Goal: Find specific page/section: Find specific page/section

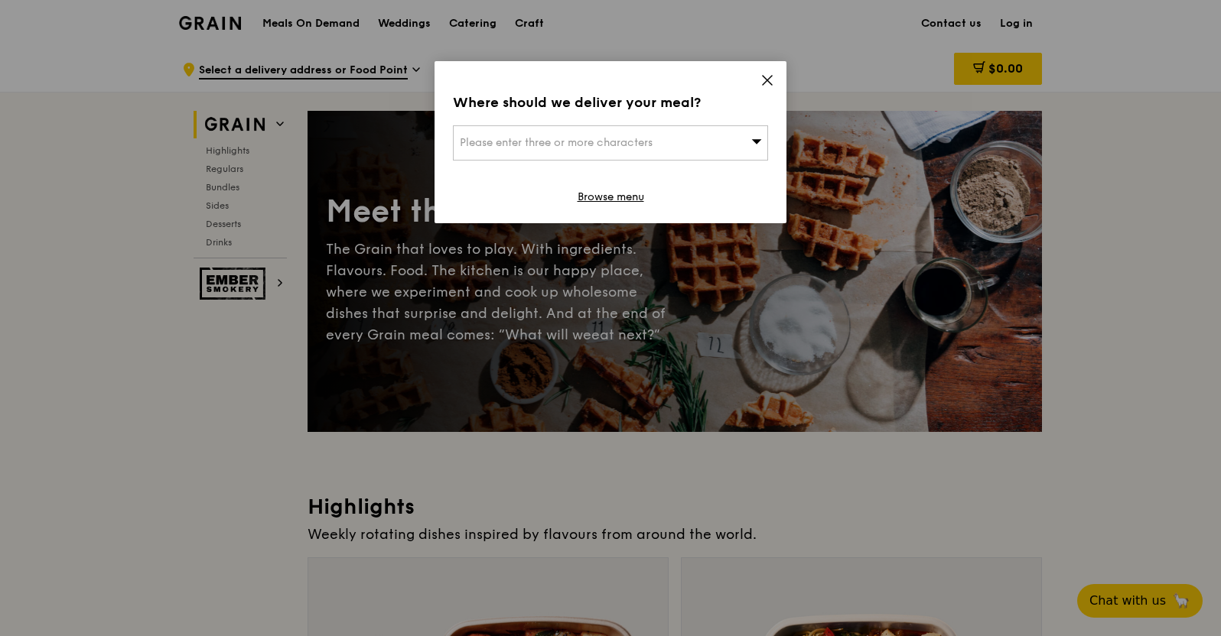
click at [769, 85] on icon at bounding box center [767, 80] width 14 height 14
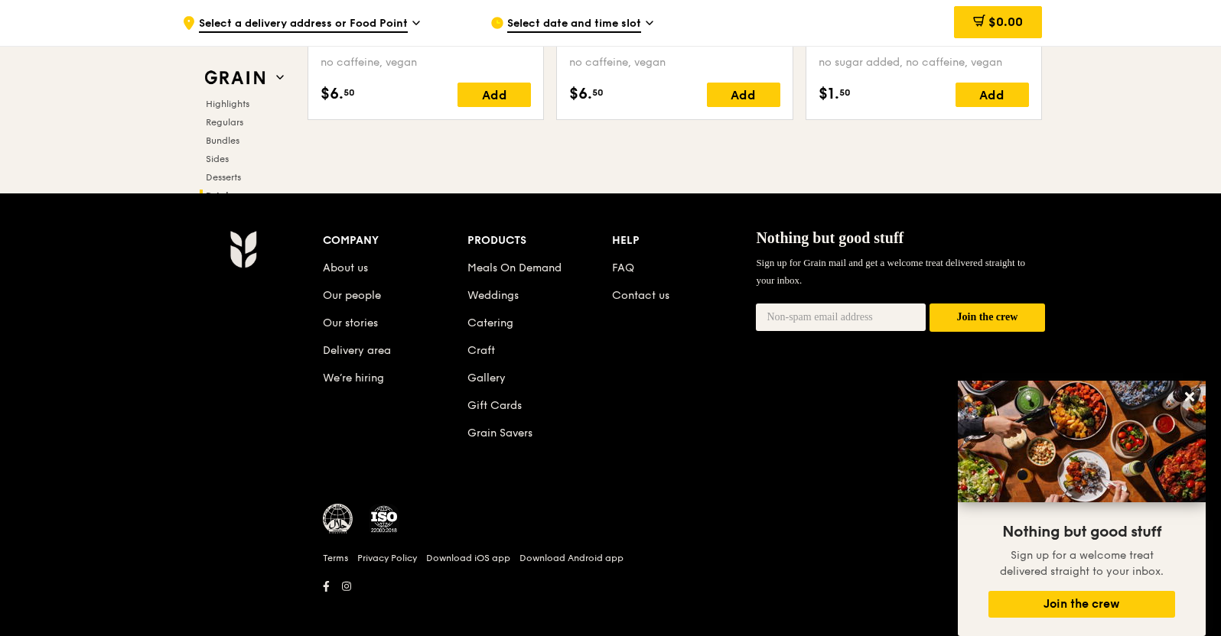
scroll to position [6370, 0]
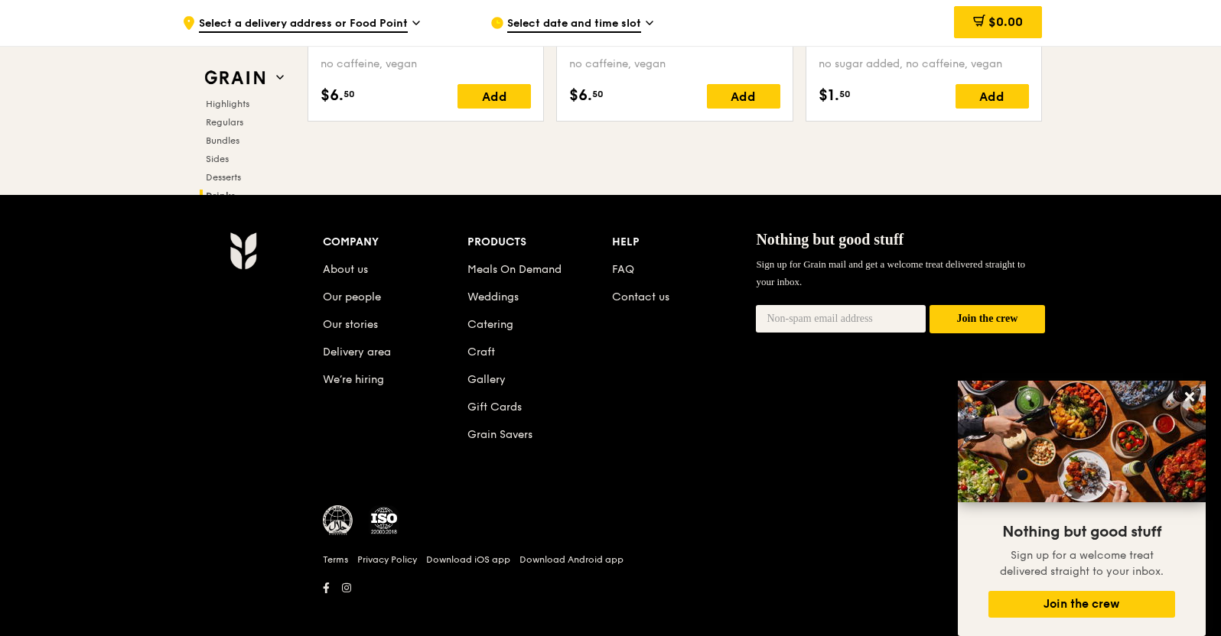
click at [348, 275] on li "About us" at bounding box center [395, 267] width 145 height 28
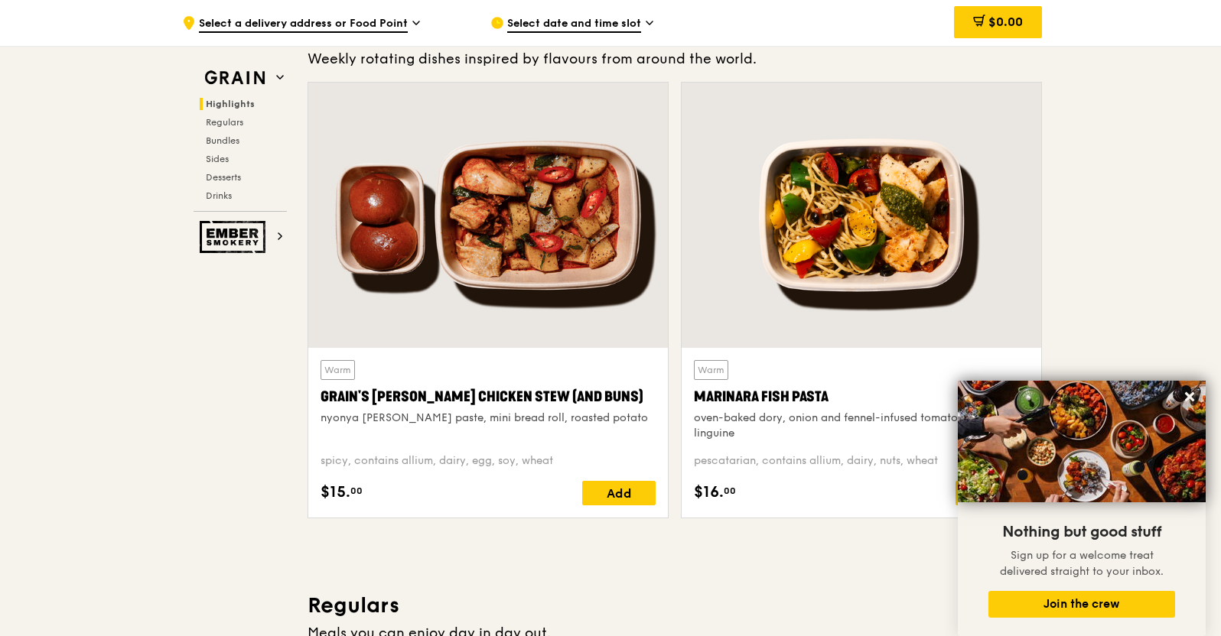
scroll to position [0, 0]
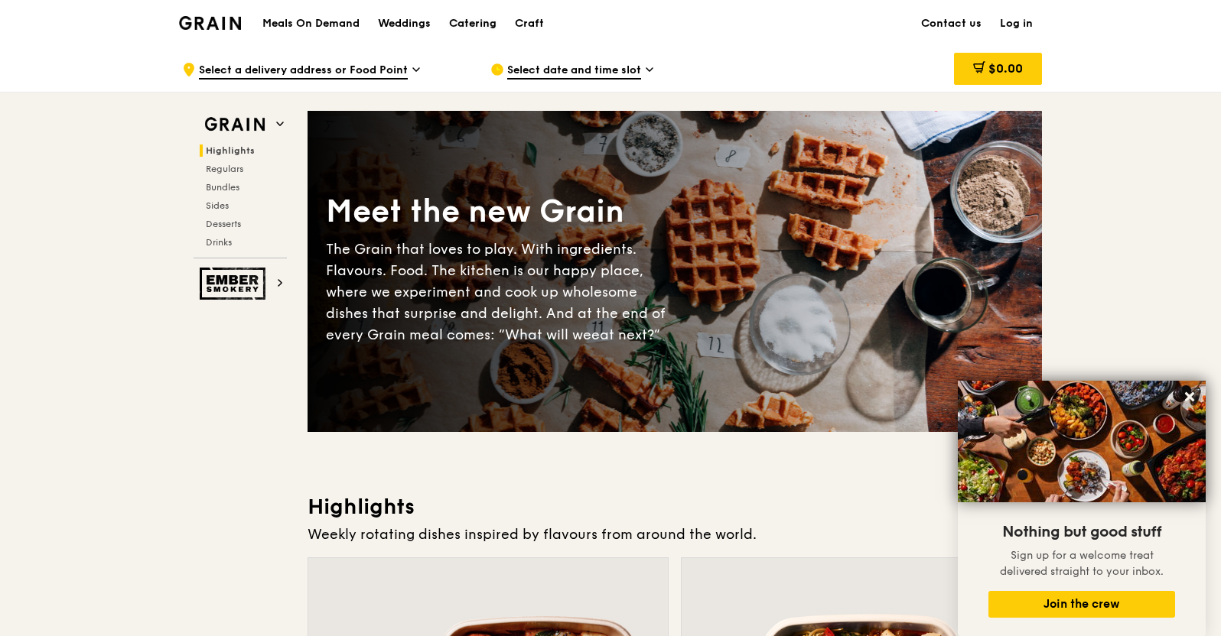
click at [465, 22] on div "Catering" at bounding box center [472, 24] width 47 height 46
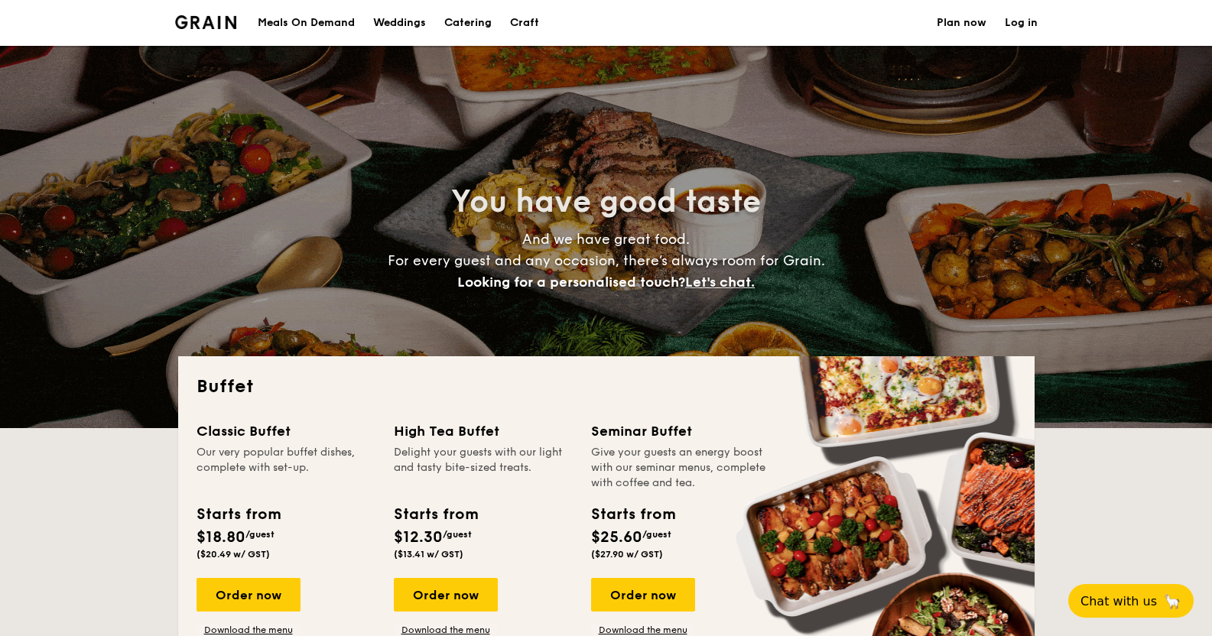
select select
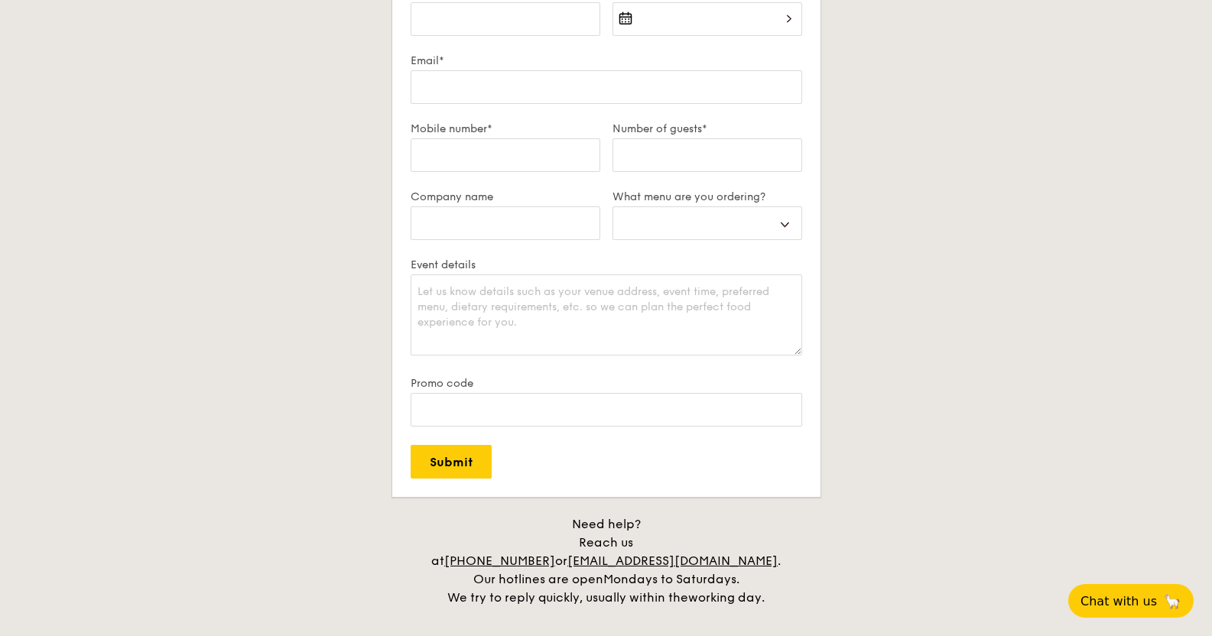
scroll to position [2877, 0]
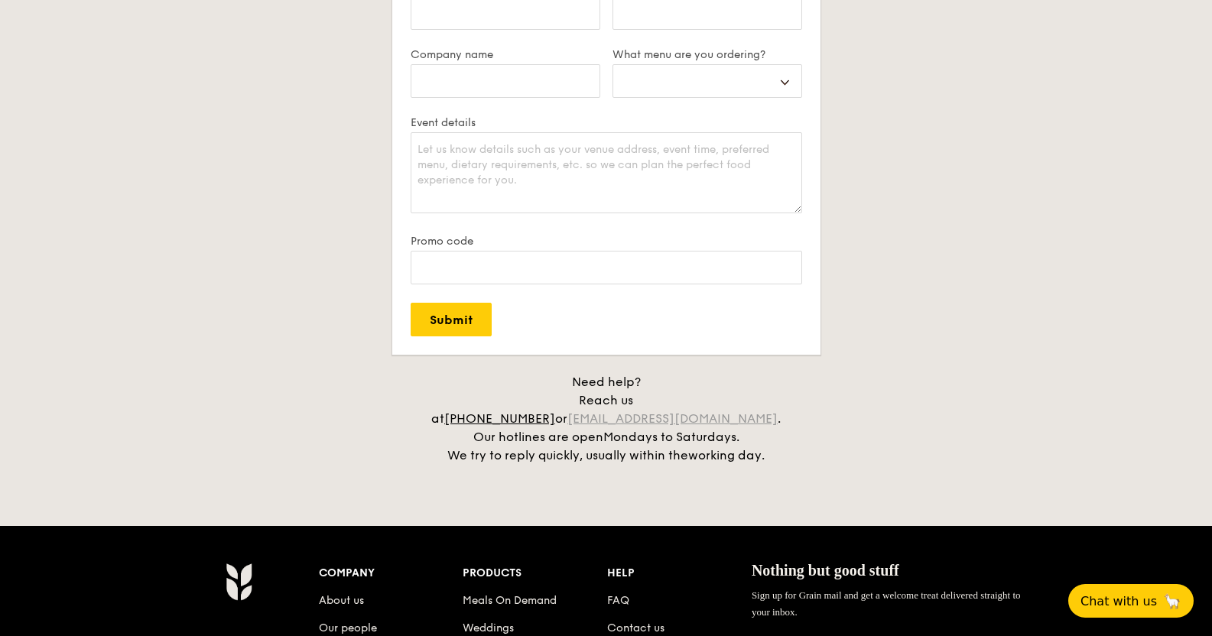
drag, startPoint x: 798, startPoint y: 389, endPoint x: 621, endPoint y: 405, distance: 178.1
click at [621, 404] on h4 "Need help? Reach us at +65 3163 5335 or concierge@grain.com.sg . Our hotlines a…" at bounding box center [606, 419] width 857 height 92
